Goal: Information Seeking & Learning: Find specific page/section

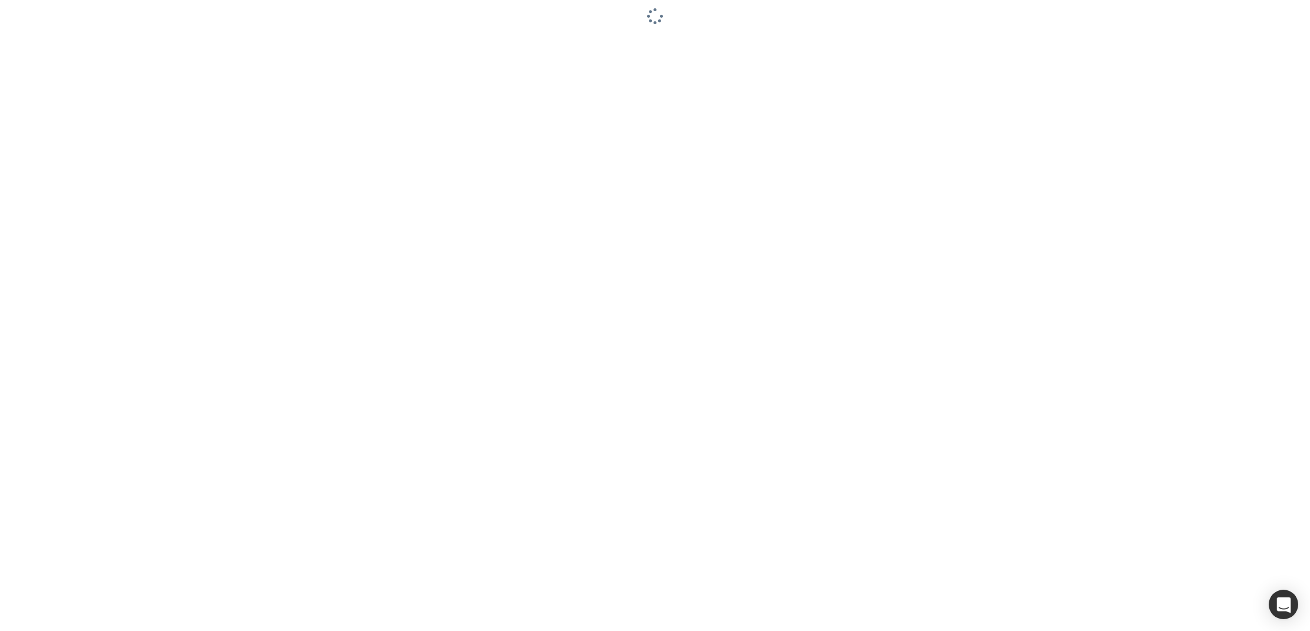
click at [251, 486] on div at bounding box center [655, 315] width 1310 height 631
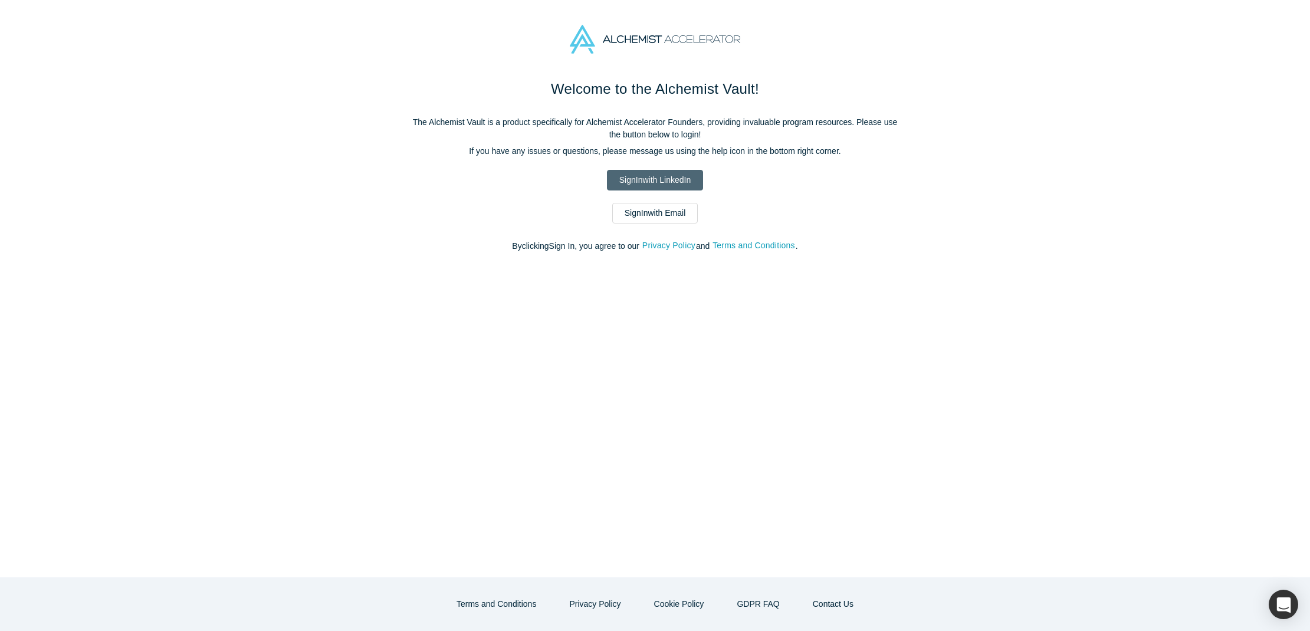
click at [662, 177] on link "Sign In with LinkedIn" at bounding box center [655, 180] width 96 height 21
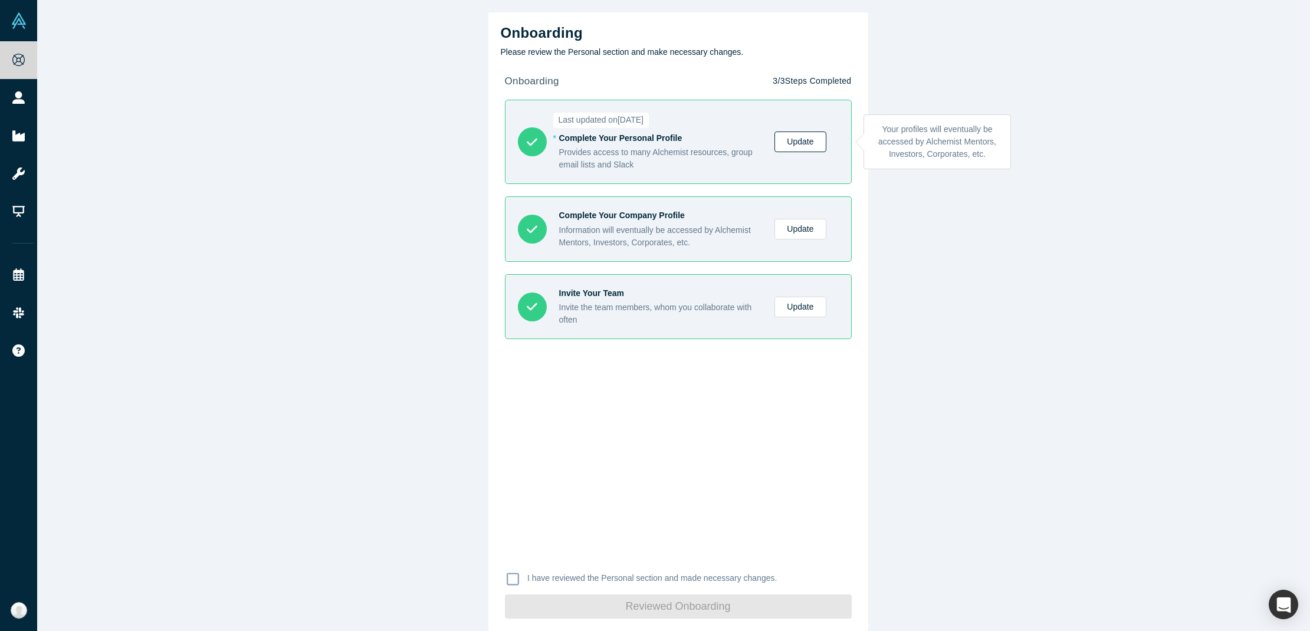
click at [787, 142] on link "Update" at bounding box center [800, 142] width 51 height 21
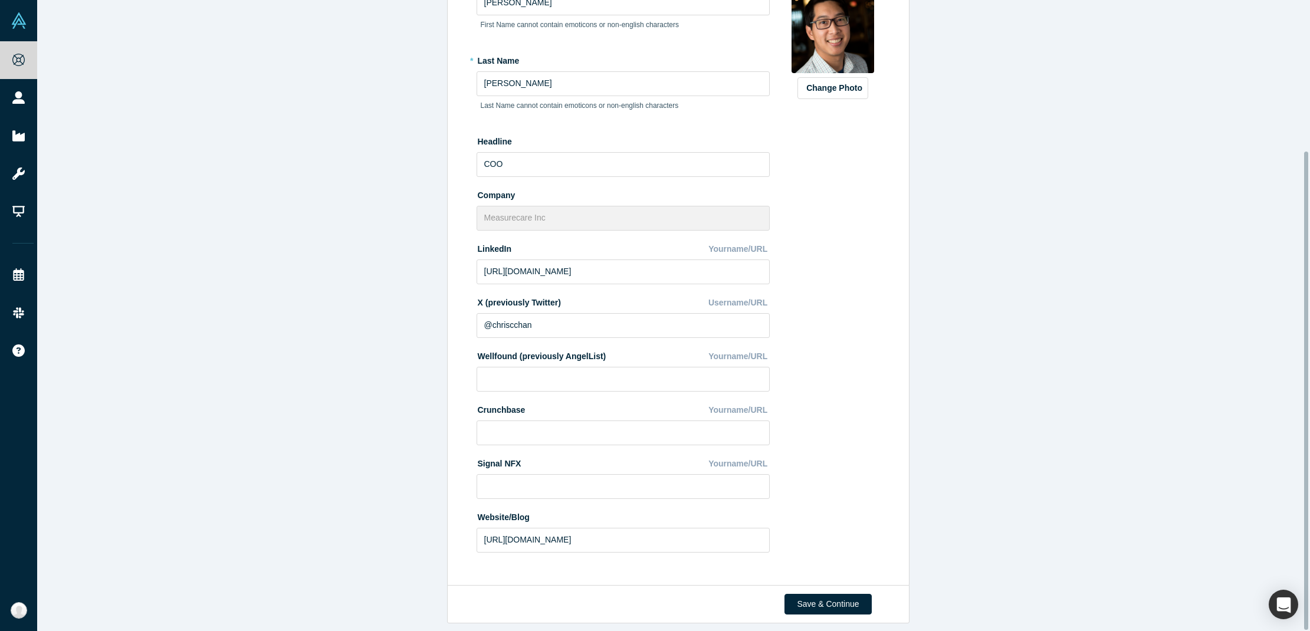
scroll to position [199, 0]
click at [827, 594] on button "Save & Continue" at bounding box center [828, 604] width 87 height 21
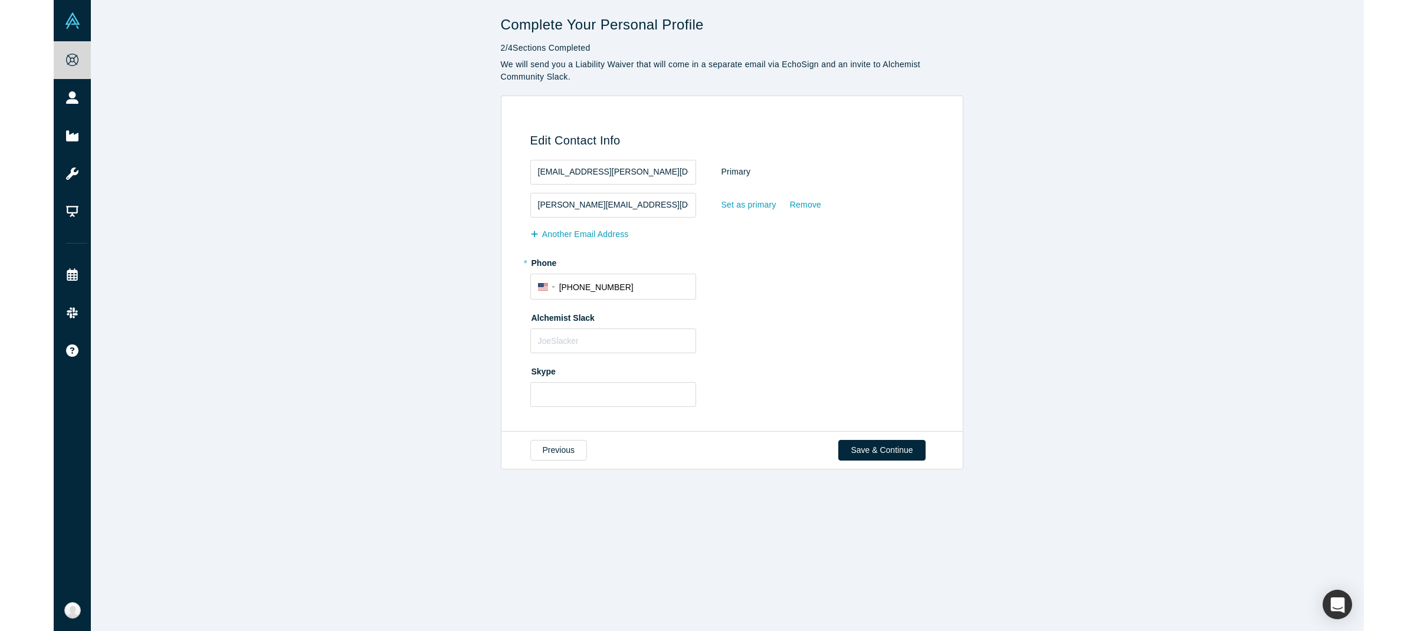
scroll to position [0, 0]
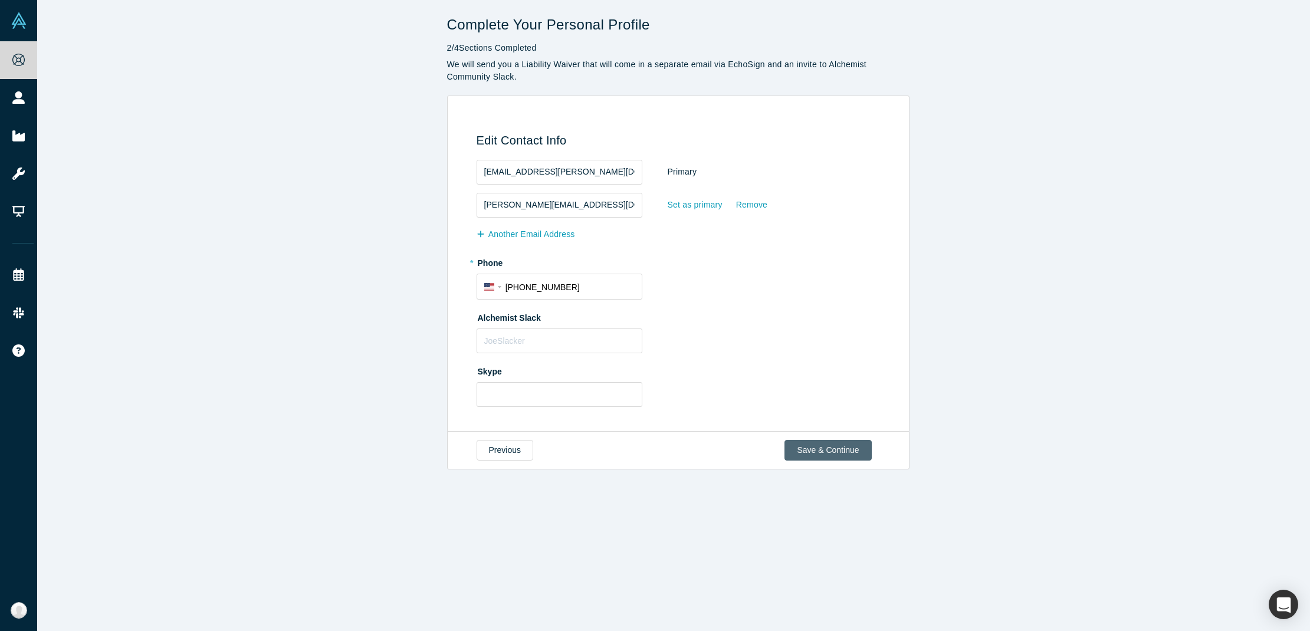
click at [815, 448] on button "Save & Continue" at bounding box center [828, 450] width 87 height 21
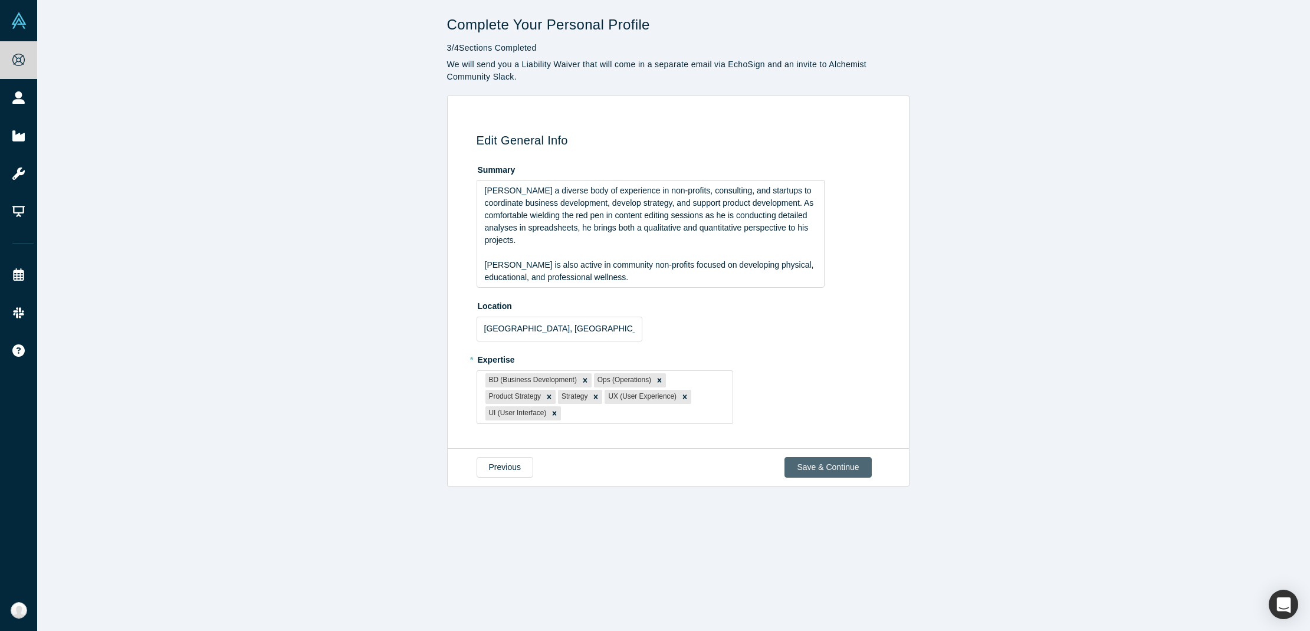
click at [801, 463] on button "Save & Continue" at bounding box center [828, 467] width 87 height 21
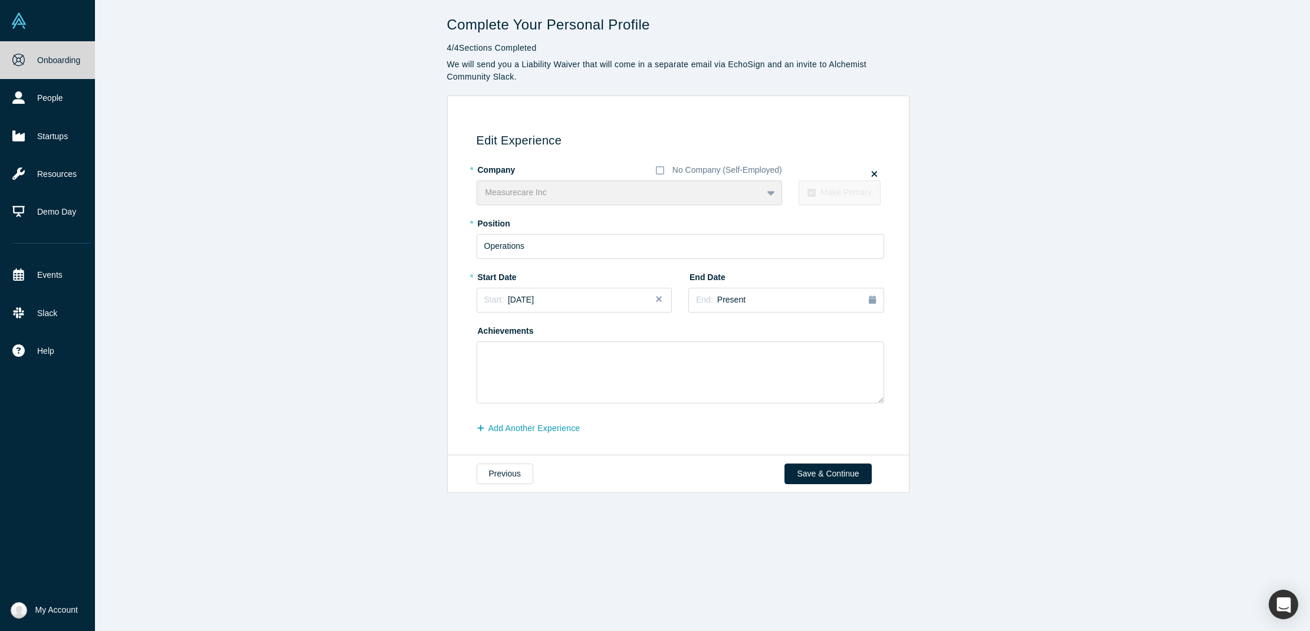
click at [34, 66] on link "Onboarding" at bounding box center [52, 60] width 104 height 38
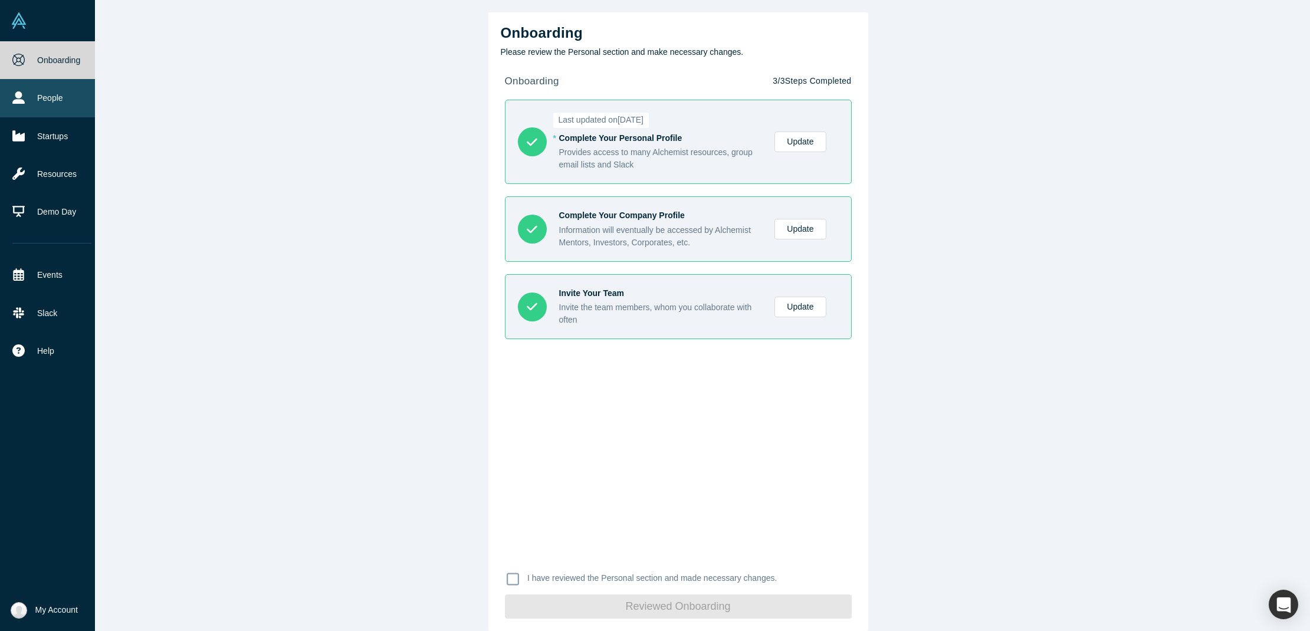
click at [49, 97] on link "People" at bounding box center [52, 98] width 104 height 38
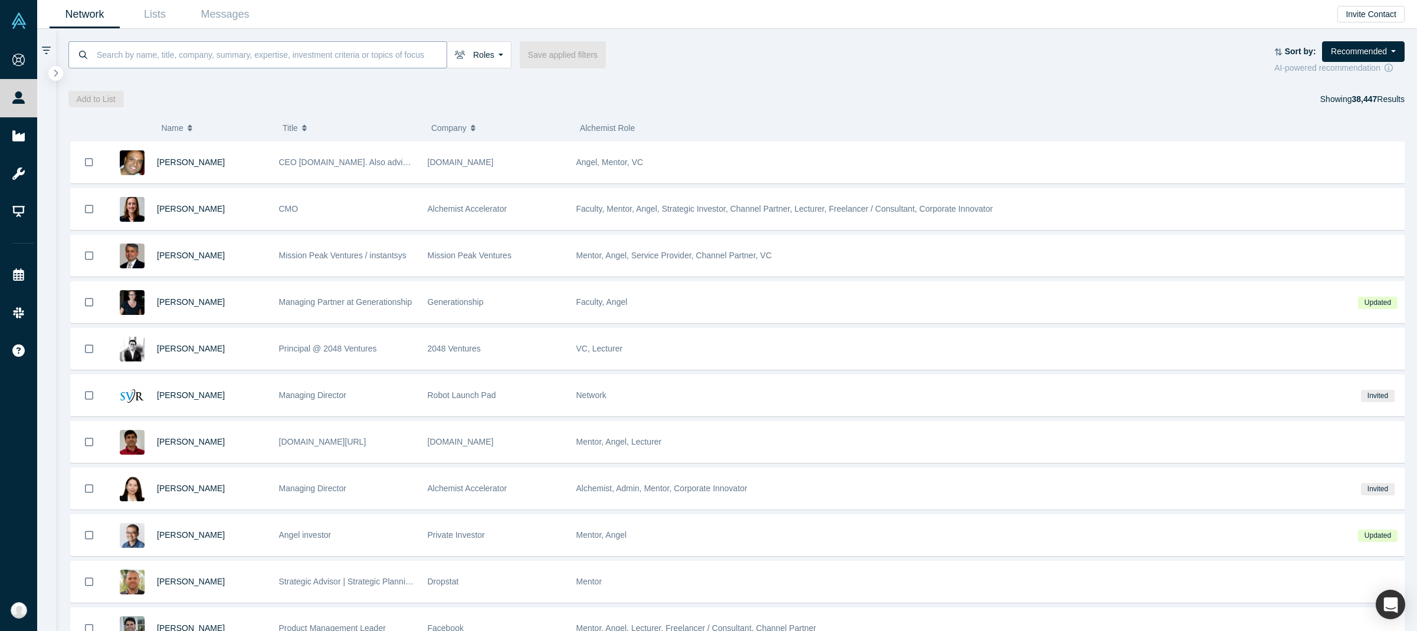
click at [232, 60] on input at bounding box center [271, 55] width 351 height 28
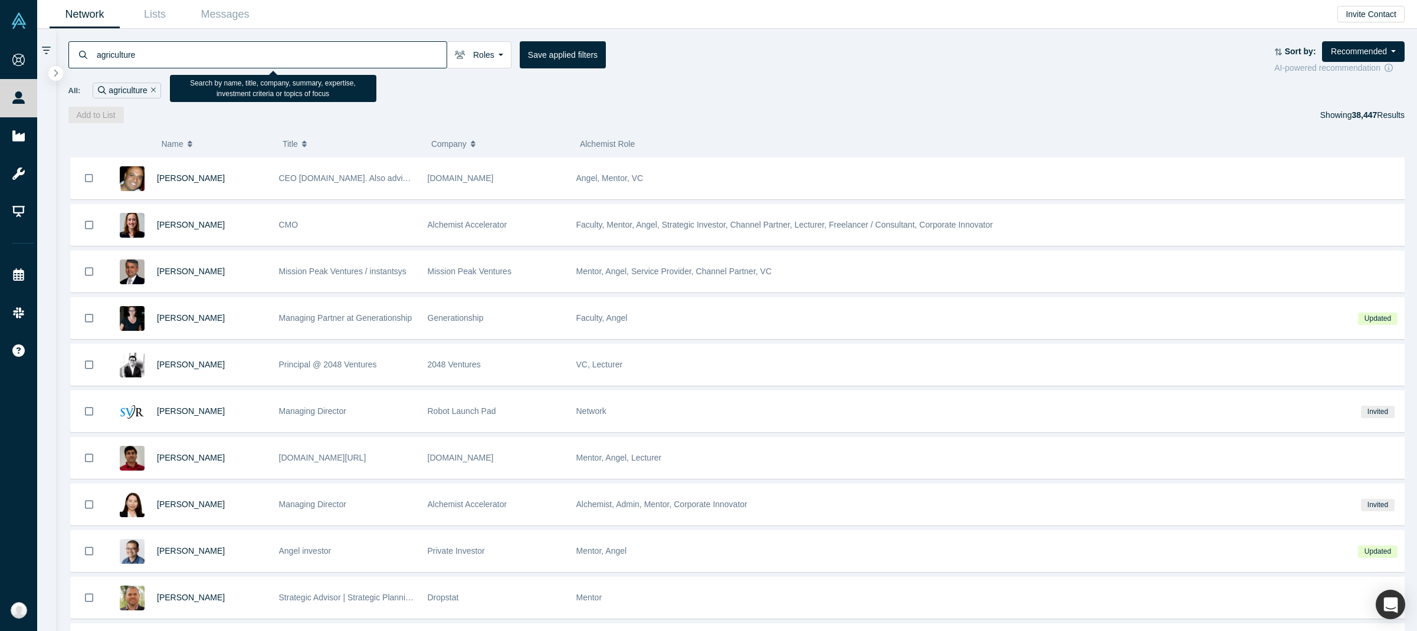
type input "agriculture"
